Goal: Entertainment & Leisure: Consume media (video, audio)

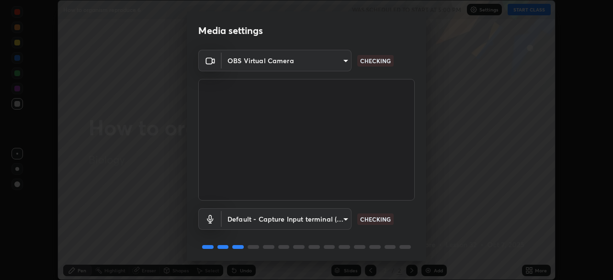
scroll to position [34, 0]
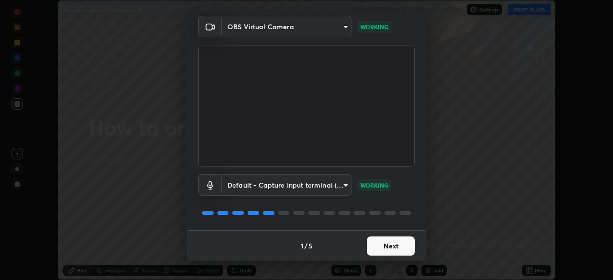
click at [385, 250] on button "Next" at bounding box center [391, 246] width 48 height 19
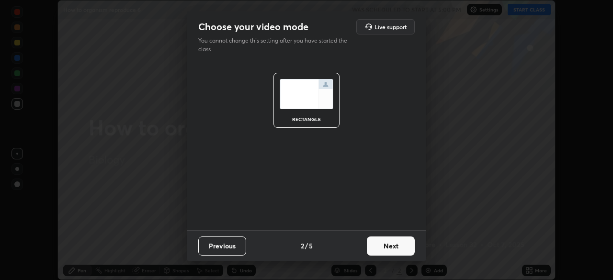
scroll to position [0, 0]
click at [388, 248] on button "Next" at bounding box center [391, 246] width 48 height 19
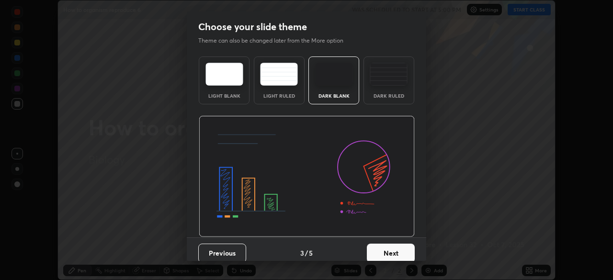
click at [389, 252] on button "Next" at bounding box center [391, 253] width 48 height 19
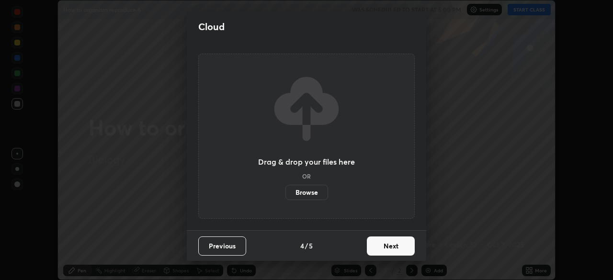
click at [388, 246] on button "Next" at bounding box center [391, 246] width 48 height 19
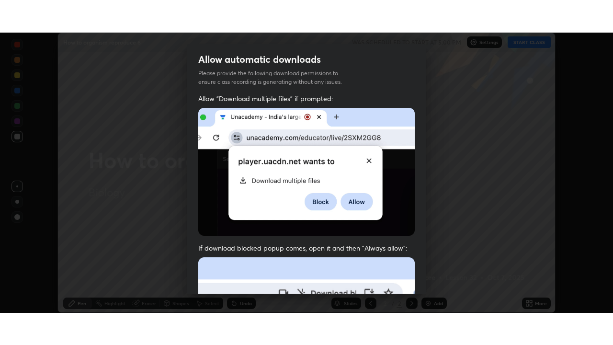
scroll to position [229, 0]
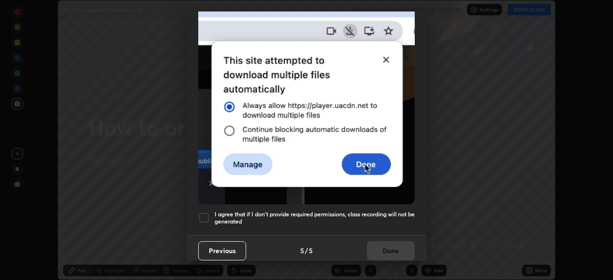
click at [203, 214] on div at bounding box center [203, 217] width 11 height 11
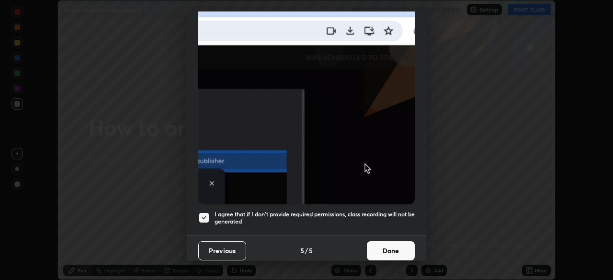
click at [393, 246] on button "Done" at bounding box center [391, 250] width 48 height 19
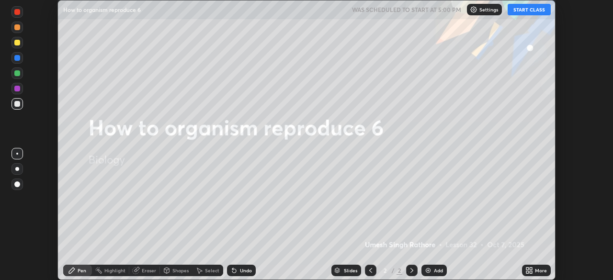
click at [528, 10] on button "START CLASS" at bounding box center [529, 9] width 43 height 11
click at [428, 271] on img at bounding box center [428, 271] width 8 height 8
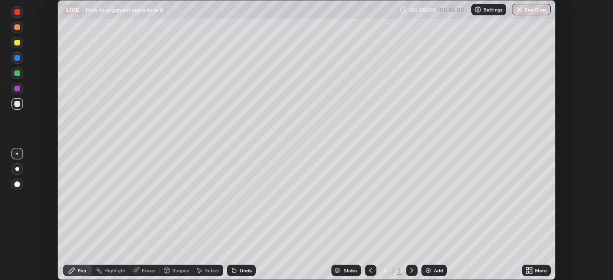
click at [530, 270] on icon at bounding box center [531, 269] width 2 height 2
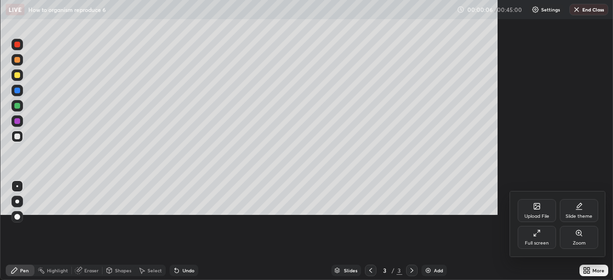
click at [481, 275] on div at bounding box center [306, 140] width 613 height 280
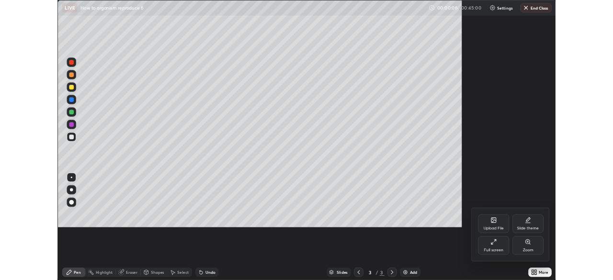
scroll to position [345, 613]
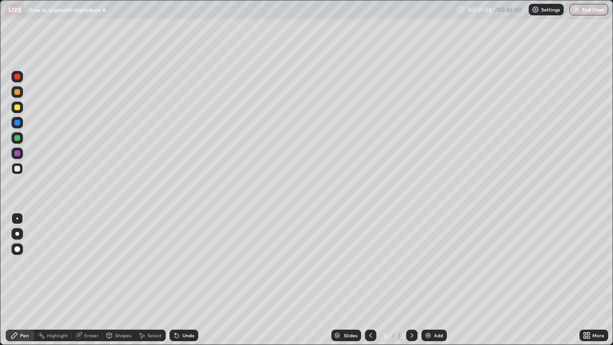
click at [14, 105] on div at bounding box center [17, 107] width 6 height 6
click at [189, 280] on div "Undo" at bounding box center [188, 335] width 12 height 5
click at [191, 280] on div "Undo" at bounding box center [188, 335] width 12 height 5
click at [426, 280] on img at bounding box center [428, 335] width 8 height 8
click at [16, 280] on icon at bounding box center [14, 335] width 6 height 6
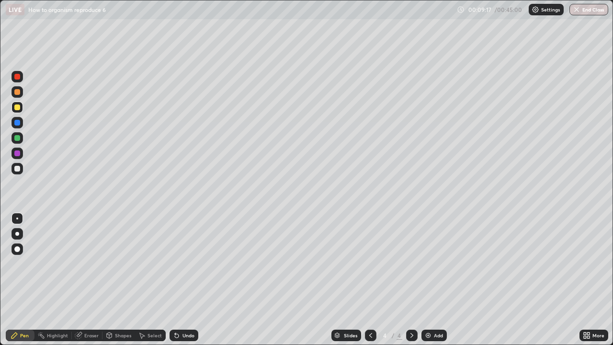
click at [19, 139] on div at bounding box center [17, 138] width 6 height 6
click at [18, 170] on div at bounding box center [17, 169] width 6 height 6
click at [18, 153] on div at bounding box center [17, 153] width 6 height 6
click at [14, 167] on div at bounding box center [16, 168] width 11 height 11
click at [18, 139] on div at bounding box center [17, 138] width 6 height 6
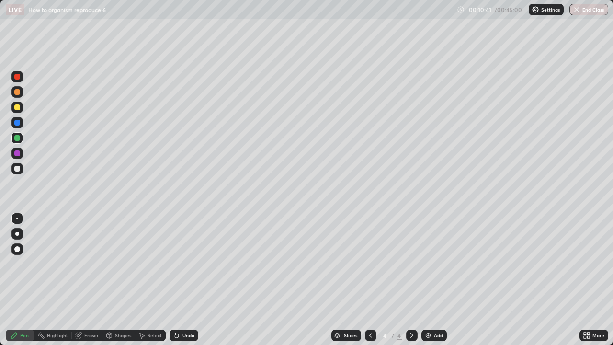
click at [20, 152] on div at bounding box center [17, 153] width 6 height 6
click at [17, 139] on div at bounding box center [17, 138] width 6 height 6
click at [182, 280] on div "Undo" at bounding box center [188, 335] width 12 height 5
click at [179, 280] on icon at bounding box center [177, 335] width 8 height 8
click at [178, 280] on icon at bounding box center [177, 335] width 8 height 8
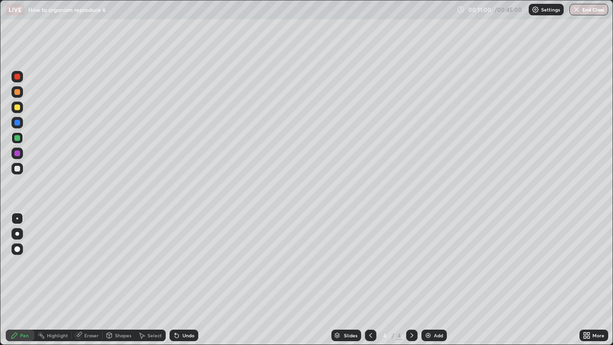
click at [19, 106] on div at bounding box center [17, 107] width 6 height 6
click at [19, 123] on div at bounding box center [17, 123] width 6 height 6
click at [18, 137] on div at bounding box center [17, 138] width 6 height 6
click at [427, 280] on img at bounding box center [428, 335] width 8 height 8
click at [18, 170] on div at bounding box center [17, 169] width 6 height 6
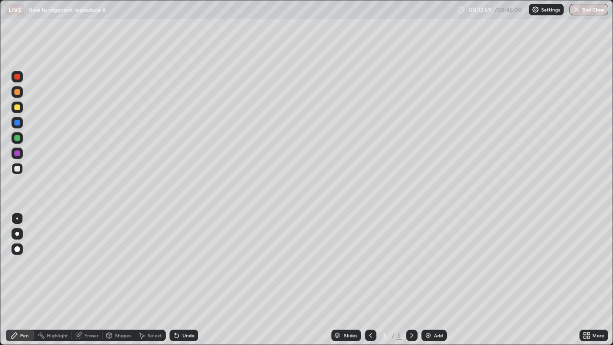
click at [17, 170] on div at bounding box center [17, 169] width 6 height 6
click at [19, 137] on div at bounding box center [17, 138] width 6 height 6
click at [17, 107] on div at bounding box center [17, 107] width 6 height 6
click at [17, 169] on div at bounding box center [17, 169] width 6 height 6
click at [18, 92] on div at bounding box center [17, 92] width 6 height 6
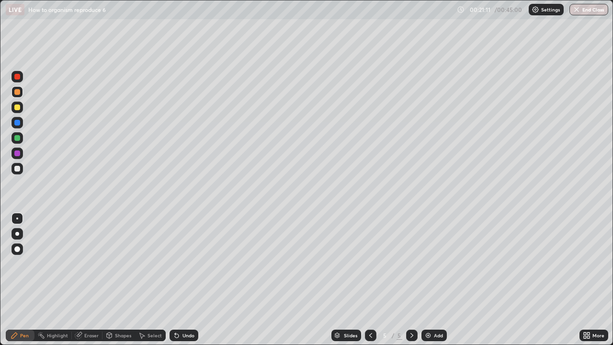
click at [19, 280] on div "Pen" at bounding box center [20, 335] width 29 height 11
click at [16, 137] on div at bounding box center [17, 138] width 6 height 6
click at [19, 170] on div at bounding box center [17, 169] width 6 height 6
click at [18, 137] on div at bounding box center [17, 138] width 6 height 6
click at [18, 106] on div at bounding box center [17, 107] width 6 height 6
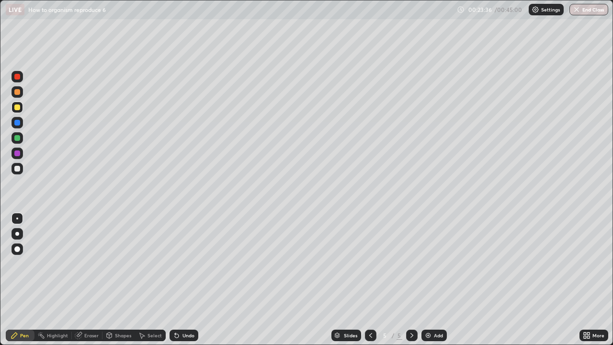
click at [426, 280] on img at bounding box center [428, 335] width 8 height 8
click at [17, 107] on div at bounding box center [17, 107] width 6 height 6
click at [15, 135] on div at bounding box center [17, 138] width 6 height 6
click at [20, 91] on div at bounding box center [17, 92] width 6 height 6
click at [178, 280] on icon at bounding box center [177, 335] width 8 height 8
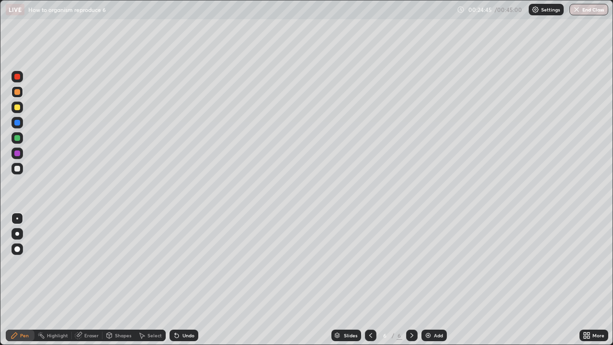
click at [176, 280] on icon at bounding box center [177, 336] width 4 height 4
click at [17, 139] on div at bounding box center [17, 138] width 6 height 6
click at [16, 138] on div at bounding box center [17, 138] width 6 height 6
click at [19, 91] on div at bounding box center [17, 92] width 6 height 6
click at [18, 139] on div at bounding box center [17, 138] width 6 height 6
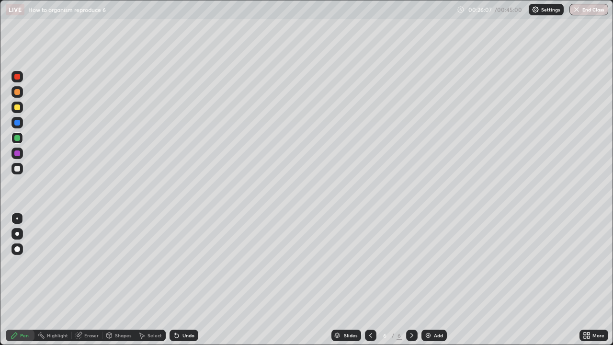
click at [18, 170] on div at bounding box center [17, 169] width 6 height 6
click at [20, 92] on div at bounding box center [16, 91] width 11 height 11
click at [427, 280] on img at bounding box center [428, 335] width 8 height 8
click at [19, 168] on div at bounding box center [17, 169] width 6 height 6
click at [19, 169] on div at bounding box center [17, 169] width 6 height 6
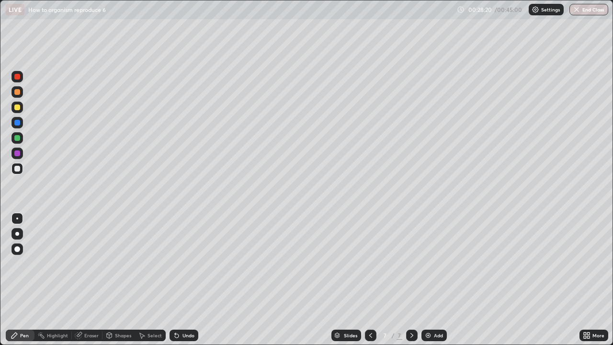
click at [19, 122] on div at bounding box center [17, 123] width 6 height 6
click at [20, 167] on div at bounding box center [17, 169] width 6 height 6
click at [15, 139] on div at bounding box center [17, 138] width 6 height 6
click at [18, 108] on div at bounding box center [17, 107] width 6 height 6
click at [19, 170] on div at bounding box center [17, 169] width 6 height 6
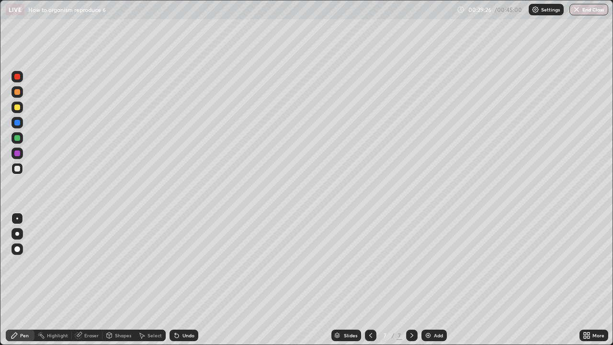
click at [19, 124] on div at bounding box center [17, 123] width 6 height 6
click at [18, 168] on div at bounding box center [17, 169] width 6 height 6
click at [89, 280] on div "Eraser" at bounding box center [91, 335] width 14 height 5
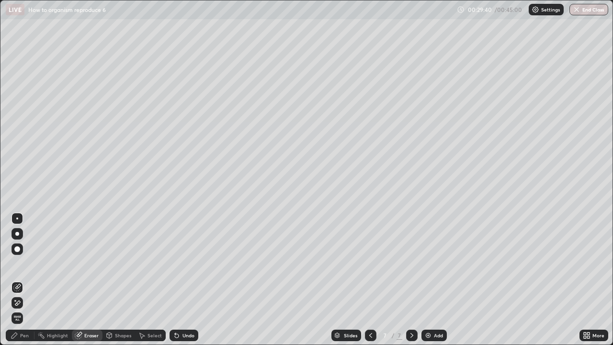
click at [19, 280] on icon at bounding box center [17, 288] width 8 height 8
click at [80, 280] on icon at bounding box center [79, 334] width 5 height 5
click at [21, 280] on div "Pen" at bounding box center [24, 335] width 9 height 5
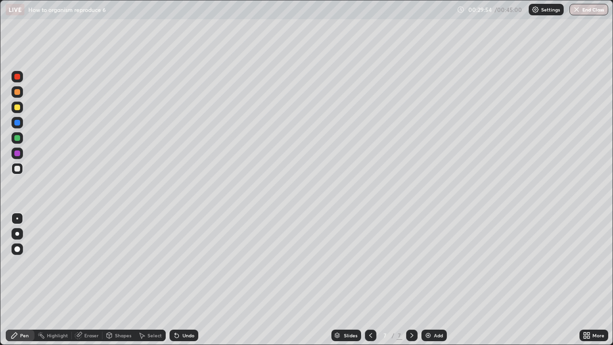
click at [17, 218] on div at bounding box center [17, 218] width 2 height 2
click at [18, 169] on div at bounding box center [17, 169] width 6 height 6
click at [20, 123] on div at bounding box center [17, 123] width 6 height 6
click at [18, 93] on div at bounding box center [17, 92] width 6 height 6
click at [17, 169] on div at bounding box center [17, 169] width 6 height 6
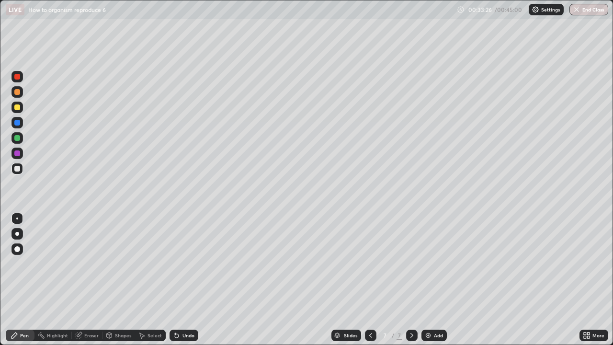
click at [426, 280] on img at bounding box center [428, 335] width 8 height 8
click at [183, 280] on div "Undo" at bounding box center [188, 335] width 12 height 5
click at [185, 280] on div "Undo" at bounding box center [188, 335] width 12 height 5
click at [185, 280] on div "Undo" at bounding box center [184, 335] width 29 height 11
click at [184, 280] on div "Undo" at bounding box center [184, 335] width 29 height 11
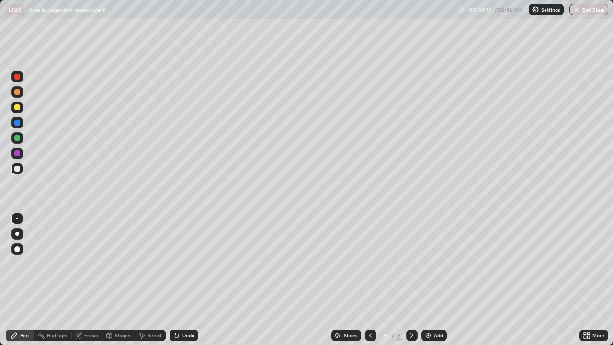
click at [184, 280] on div "Undo" at bounding box center [188, 335] width 12 height 5
click at [183, 280] on div "Undo" at bounding box center [188, 335] width 12 height 5
click at [16, 138] on div at bounding box center [17, 138] width 6 height 6
click at [17, 168] on div at bounding box center [17, 169] width 6 height 6
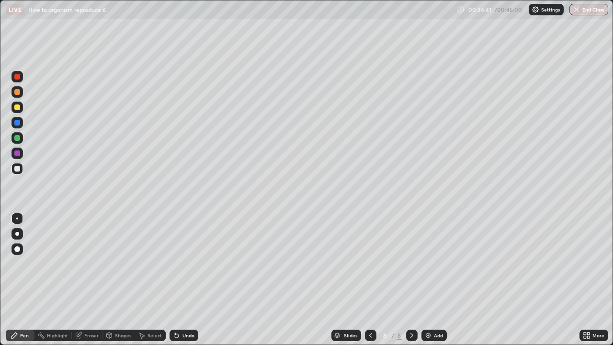
click at [17, 155] on div at bounding box center [17, 153] width 6 height 6
click at [18, 137] on div at bounding box center [17, 138] width 6 height 6
click at [19, 169] on div at bounding box center [17, 169] width 6 height 6
click at [184, 280] on div "Undo" at bounding box center [184, 335] width 29 height 11
click at [368, 280] on icon at bounding box center [371, 335] width 8 height 8
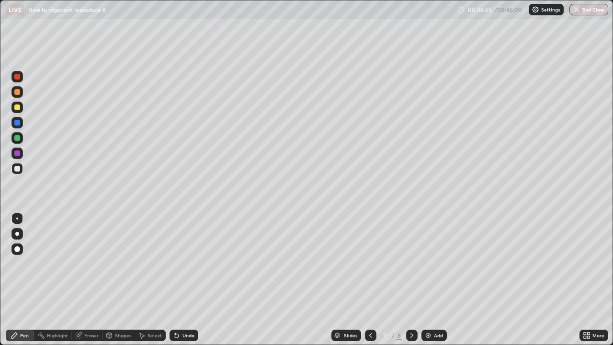
click at [411, 280] on icon at bounding box center [412, 335] width 8 height 8
click at [425, 280] on img at bounding box center [428, 335] width 8 height 8
click at [19, 106] on div at bounding box center [17, 107] width 6 height 6
click at [369, 280] on icon at bounding box center [371, 335] width 8 height 8
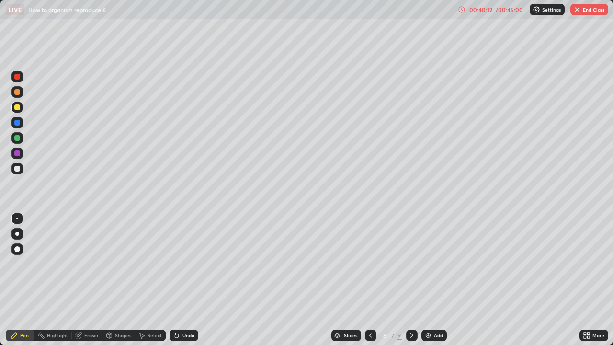
click at [591, 10] on button "End Class" at bounding box center [589, 9] width 38 height 11
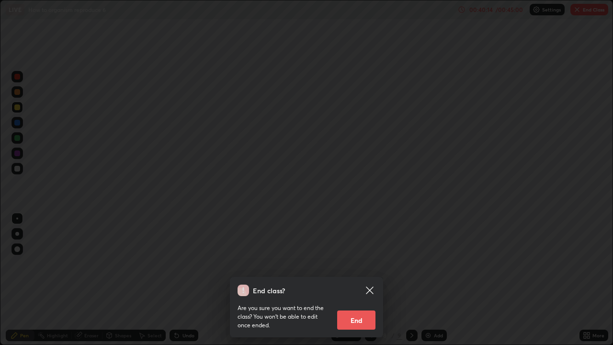
click at [365, 280] on button "End" at bounding box center [356, 319] width 38 height 19
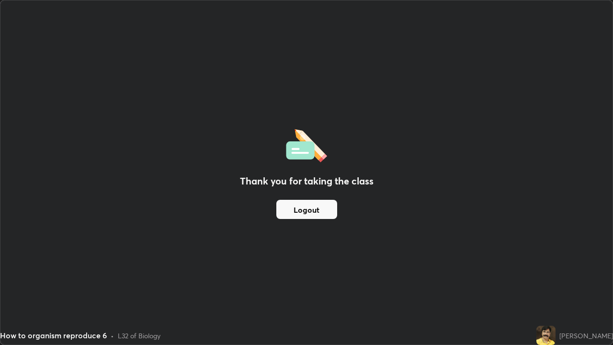
click at [329, 207] on button "Logout" at bounding box center [306, 209] width 61 height 19
click at [322, 207] on button "Logout" at bounding box center [306, 209] width 61 height 19
click at [318, 209] on button "Logout" at bounding box center [306, 209] width 61 height 19
click at [319, 209] on button "Logout" at bounding box center [306, 209] width 61 height 19
click at [322, 208] on button "Logout" at bounding box center [306, 209] width 61 height 19
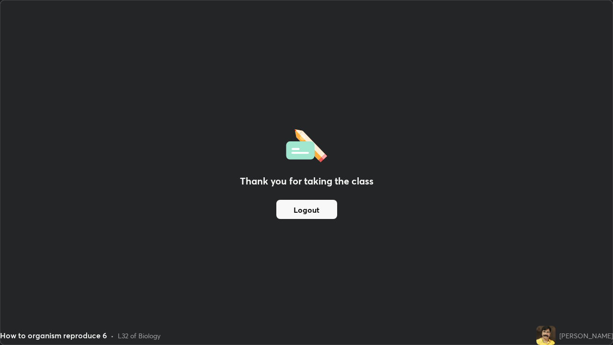
click at [322, 207] on button "Logout" at bounding box center [306, 209] width 61 height 19
click at [310, 204] on button "Logout" at bounding box center [306, 209] width 61 height 19
click at [305, 207] on button "Logout" at bounding box center [306, 209] width 61 height 19
click at [306, 208] on button "Logout" at bounding box center [306, 209] width 61 height 19
click at [578, 280] on div "[PERSON_NAME]" at bounding box center [586, 335] width 54 height 10
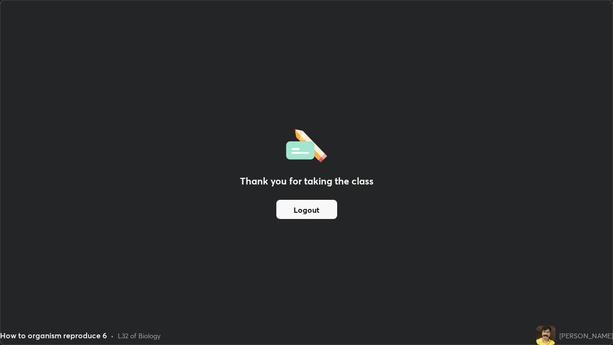
click at [317, 213] on button "Logout" at bounding box center [306, 209] width 61 height 19
click at [315, 209] on button "Logout" at bounding box center [306, 209] width 61 height 19
click at [514, 280] on div "Thank you for taking the class Logout" at bounding box center [306, 172] width 612 height 344
click at [330, 208] on button "Logout" at bounding box center [306, 209] width 61 height 19
click at [323, 214] on button "Logout" at bounding box center [306, 209] width 61 height 19
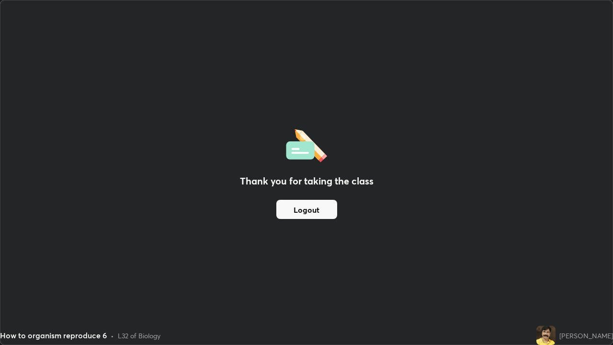
click at [323, 213] on button "Logout" at bounding box center [306, 209] width 61 height 19
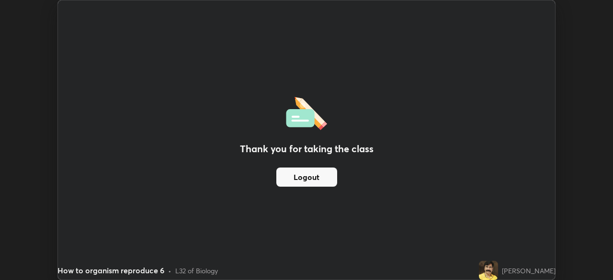
scroll to position [47617, 47284]
